Goal: Information Seeking & Learning: Check status

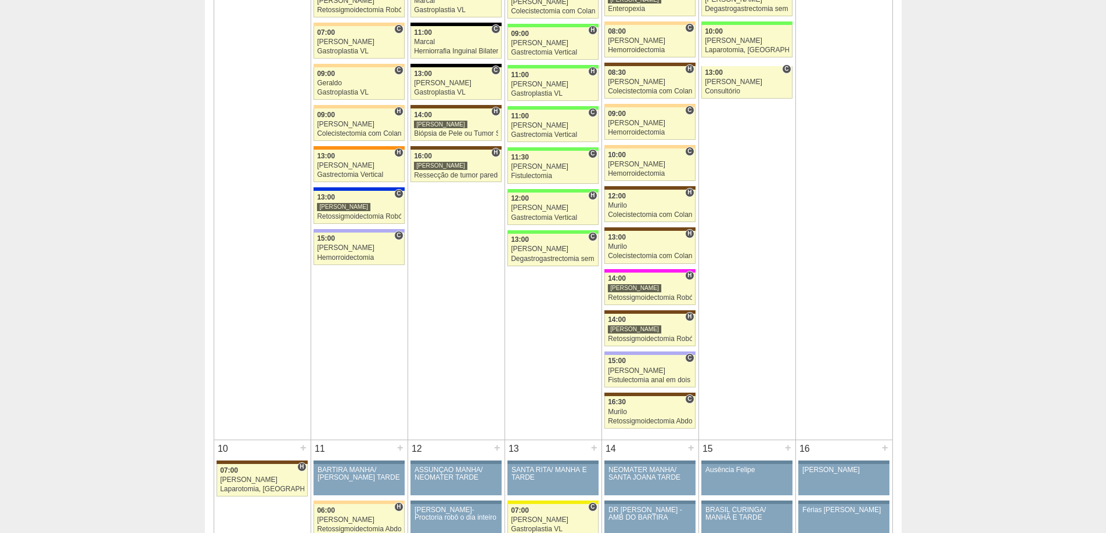
scroll to position [871, 0]
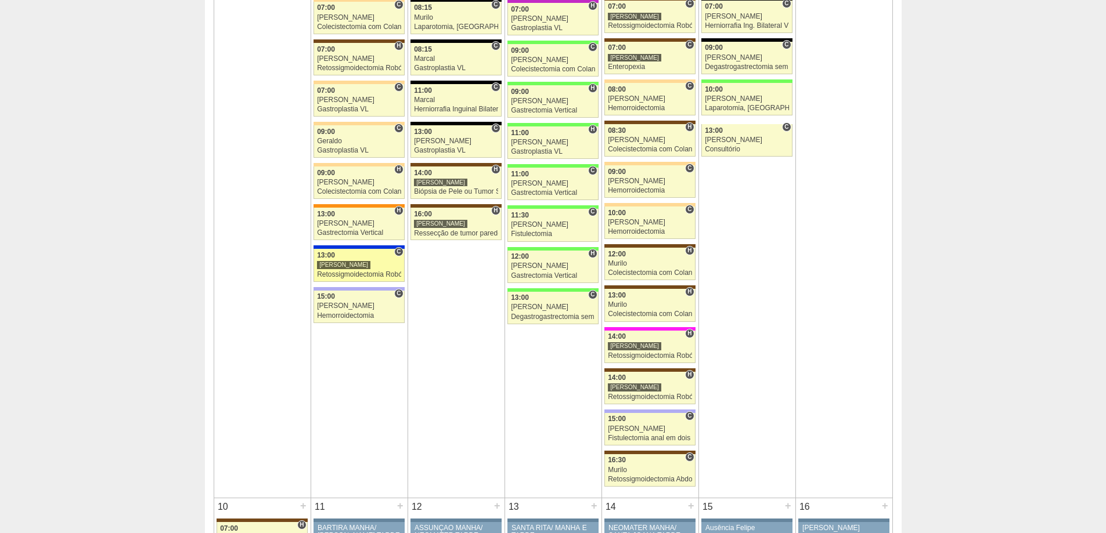
click at [370, 260] on link "88032 Vincit C 13:00 Renato Barretto Retossigmoidectomia Robótica Hospital São …" at bounding box center [358, 265] width 91 height 33
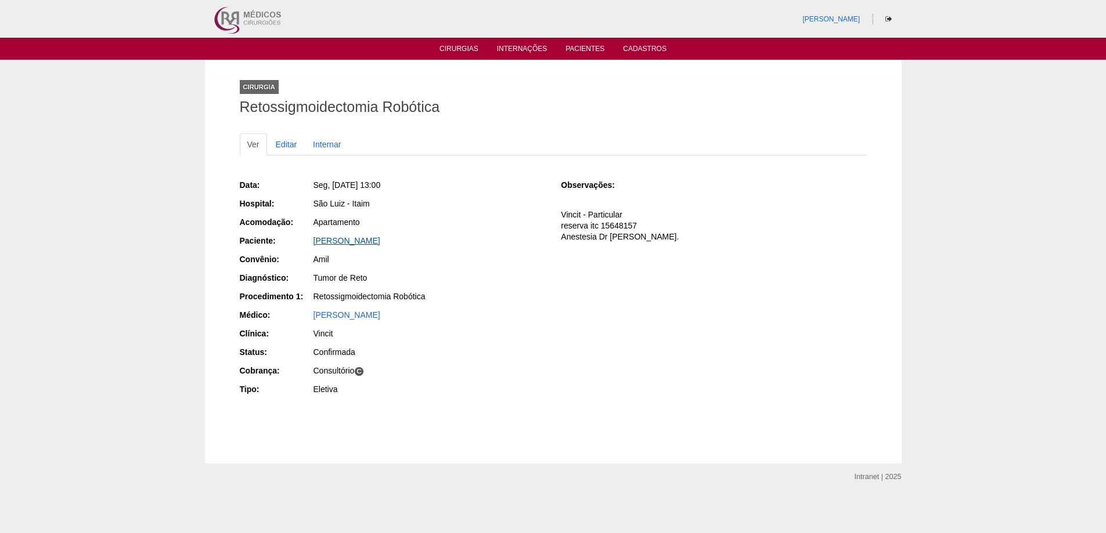
click at [380, 240] on link "[PERSON_NAME]" at bounding box center [346, 240] width 67 height 9
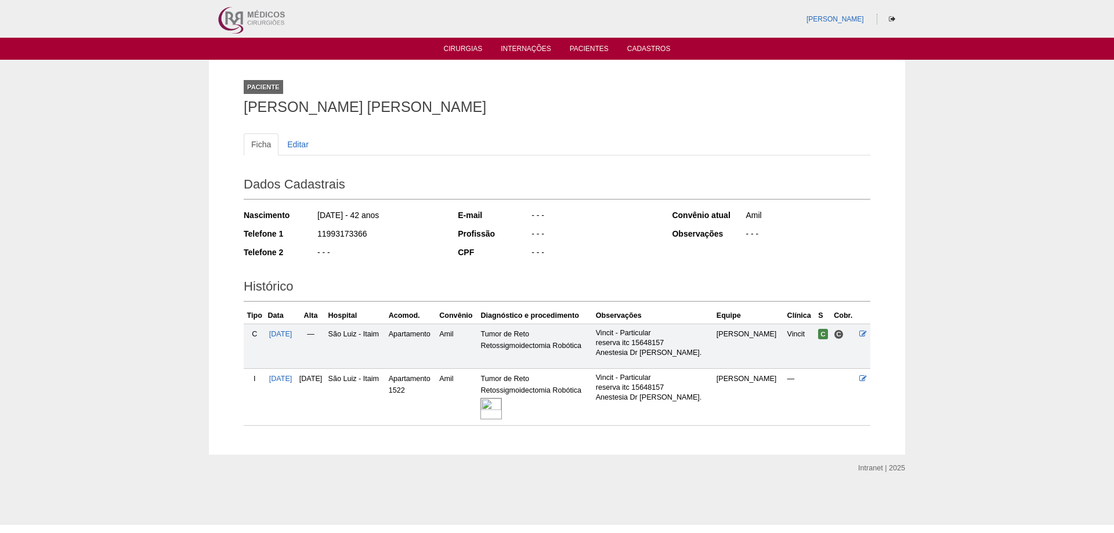
click at [502, 406] on img at bounding box center [491, 408] width 21 height 21
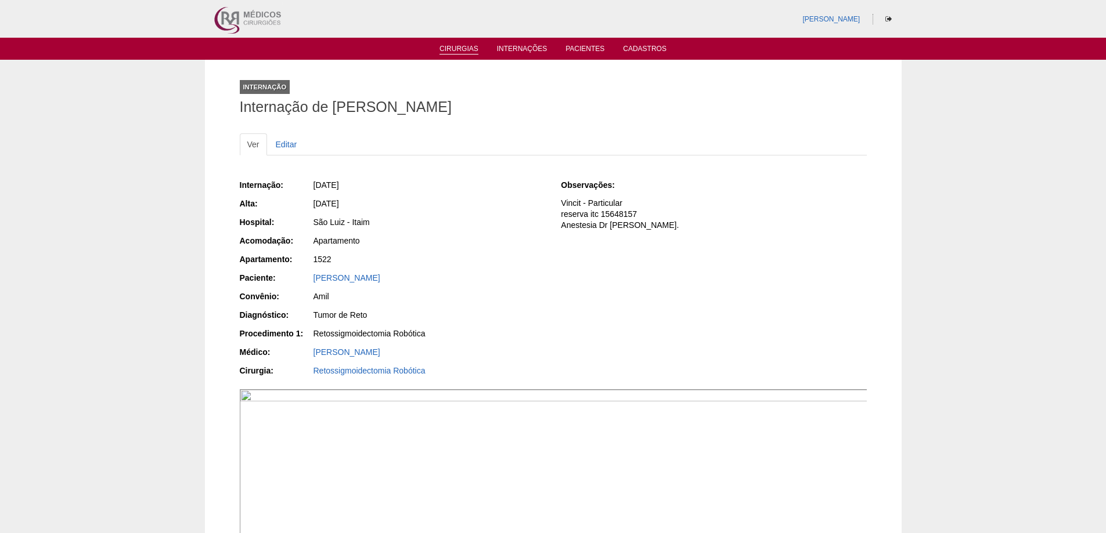
click at [454, 52] on link "Cirurgias" at bounding box center [458, 50] width 39 height 10
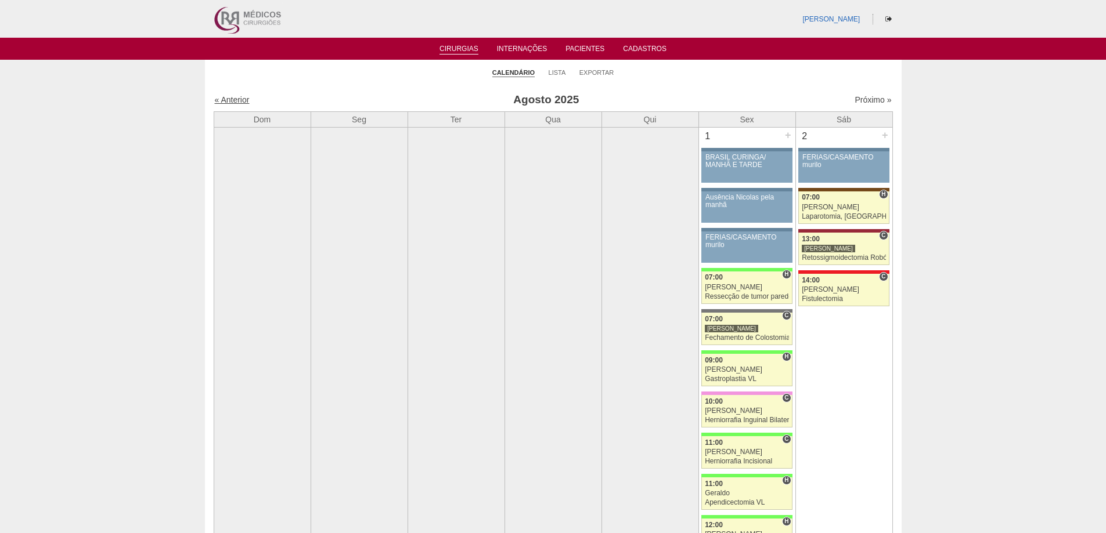
click at [236, 99] on link "« Anterior" at bounding box center [232, 99] width 35 height 9
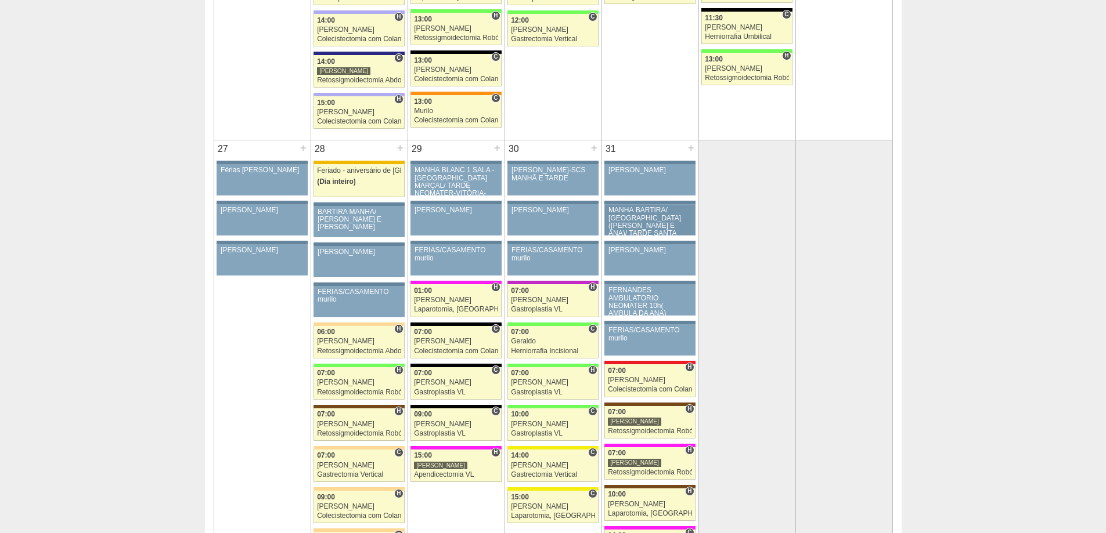
scroll to position [2554, 0]
